Goal: Task Accomplishment & Management: Use online tool/utility

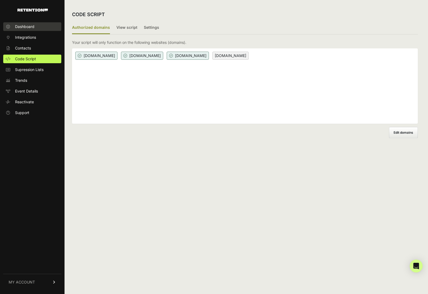
click at [48, 23] on link "Dashboard" at bounding box center [32, 26] width 58 height 9
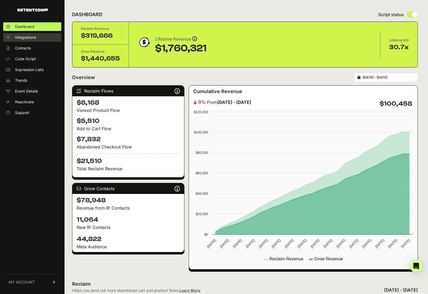
click at [27, 35] on span "Integrations" at bounding box center [25, 37] width 21 height 5
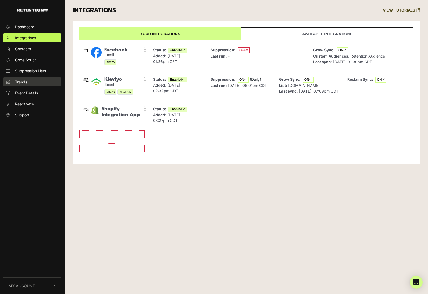
click at [41, 80] on link "Trends" at bounding box center [32, 81] width 58 height 9
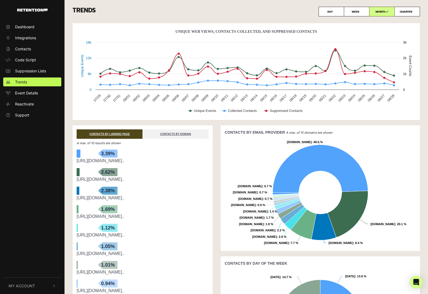
click at [113, 162] on link "[URL][DOMAIN_NAME].." at bounding box center [101, 160] width 48 height 5
click at [162, 136] on link "CONTACTS BY DOMAIN" at bounding box center [176, 133] width 66 height 9
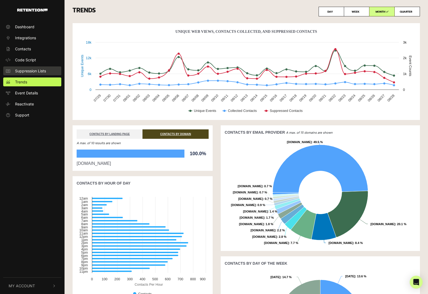
click at [50, 73] on link "Suppression Lists" at bounding box center [32, 70] width 58 height 9
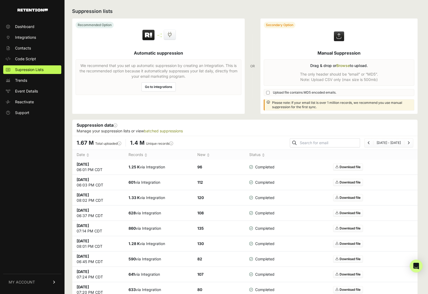
click at [151, 88] on link "Go to integrations" at bounding box center [158, 86] width 34 height 9
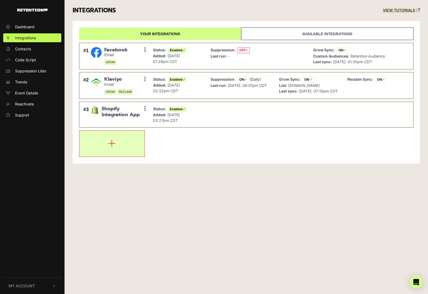
click at [100, 149] on button "button" at bounding box center [112, 144] width 65 height 26
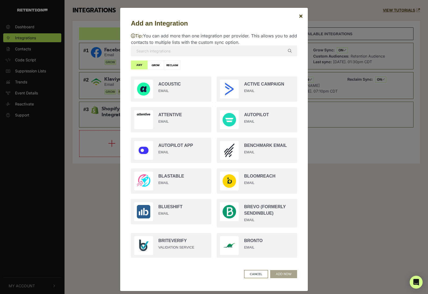
click at [213, 67] on div "Tip: You can add more than one integration per provider. This allows you to add…" at bounding box center [214, 145] width 166 height 234
click at [333, 193] on div "Add an Integration × Tip: You can add more than one integration per provider. T…" at bounding box center [214, 147] width 428 height 294
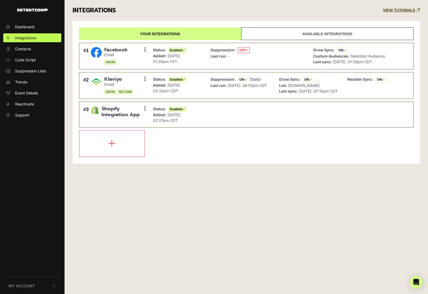
click at [330, 31] on link "Available integrations" at bounding box center [327, 33] width 172 height 13
